Goal: Ask a question

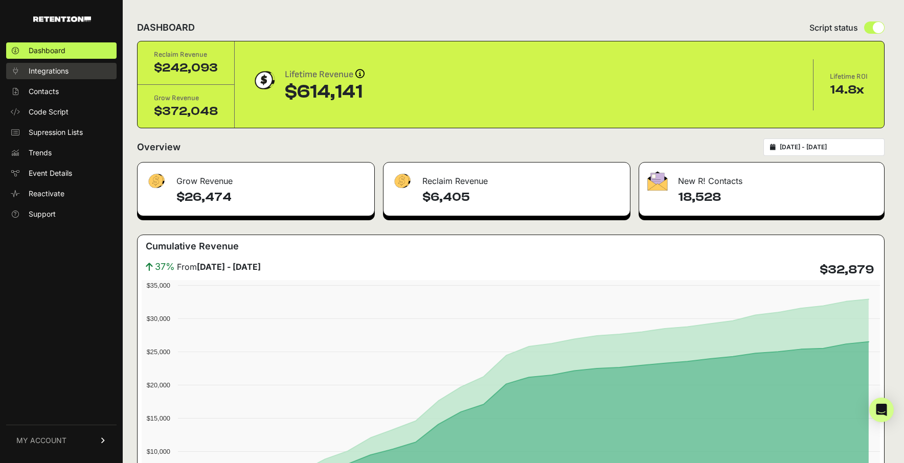
click at [75, 76] on link "Integrations" at bounding box center [61, 71] width 110 height 16
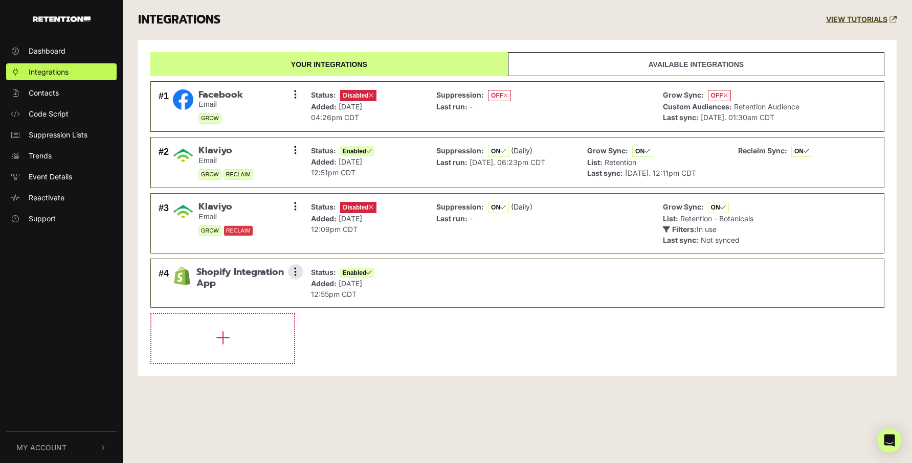
click at [426, 276] on li "#4 Shopify Integration App Settings Sync History Disable Check credentials Remo…" at bounding box center [517, 283] width 734 height 49
click at [56, 215] on link "Support" at bounding box center [61, 218] width 110 height 17
